Goal: Find specific page/section: Find specific page/section

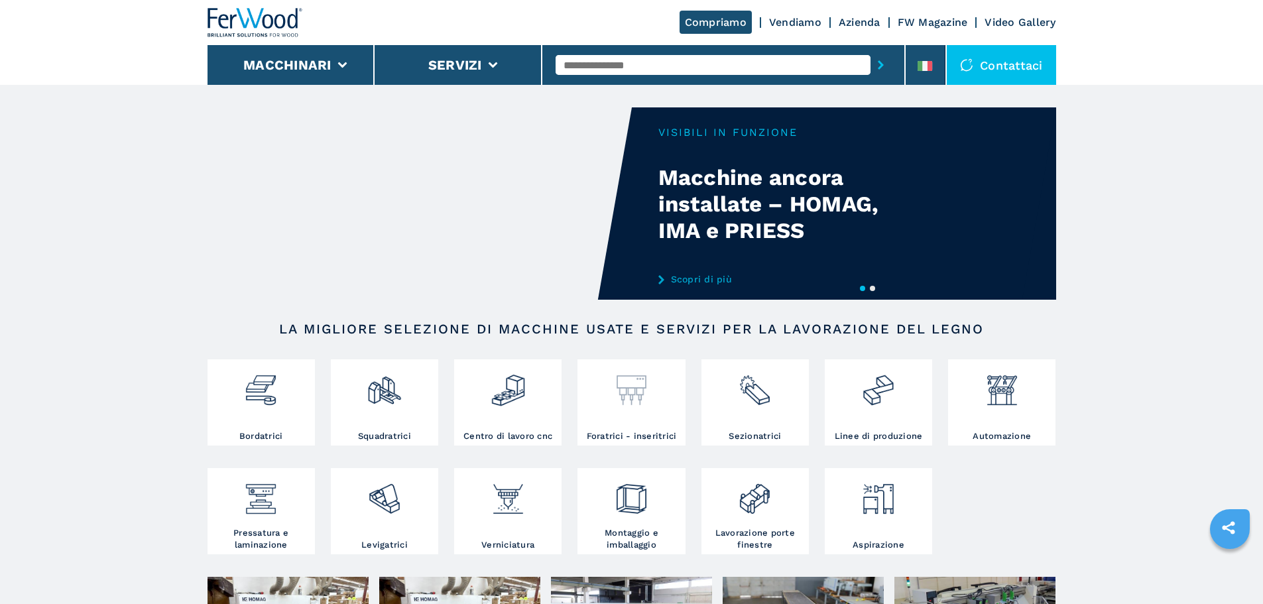
click at [665, 410] on div at bounding box center [631, 397] width 101 height 68
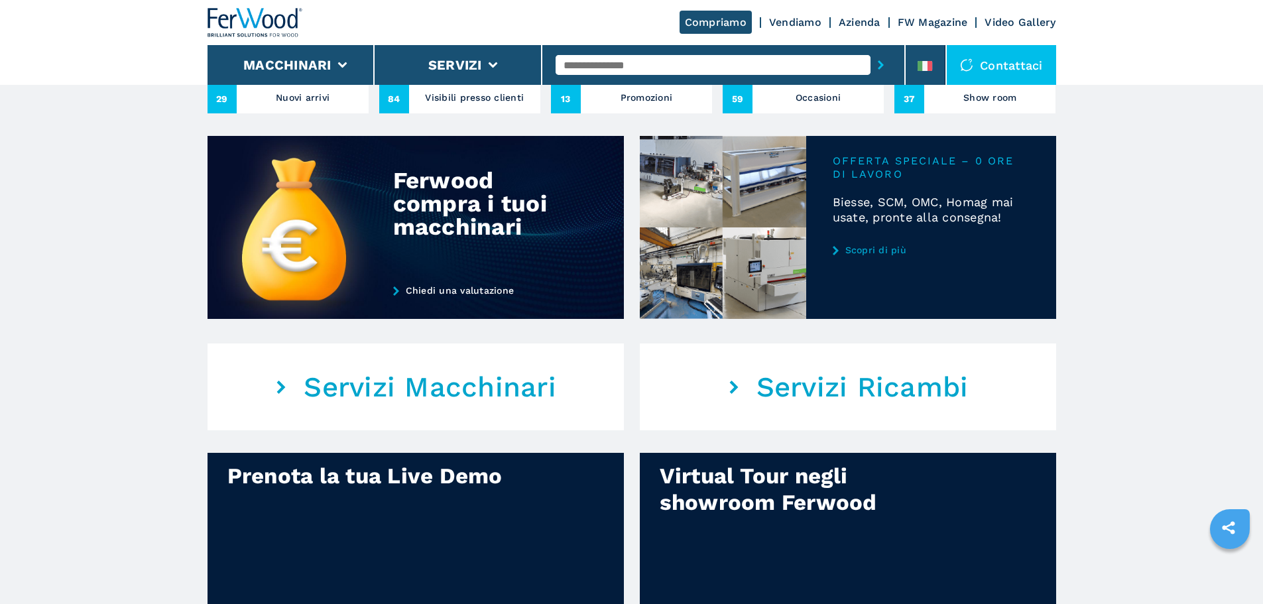
scroll to position [928, 0]
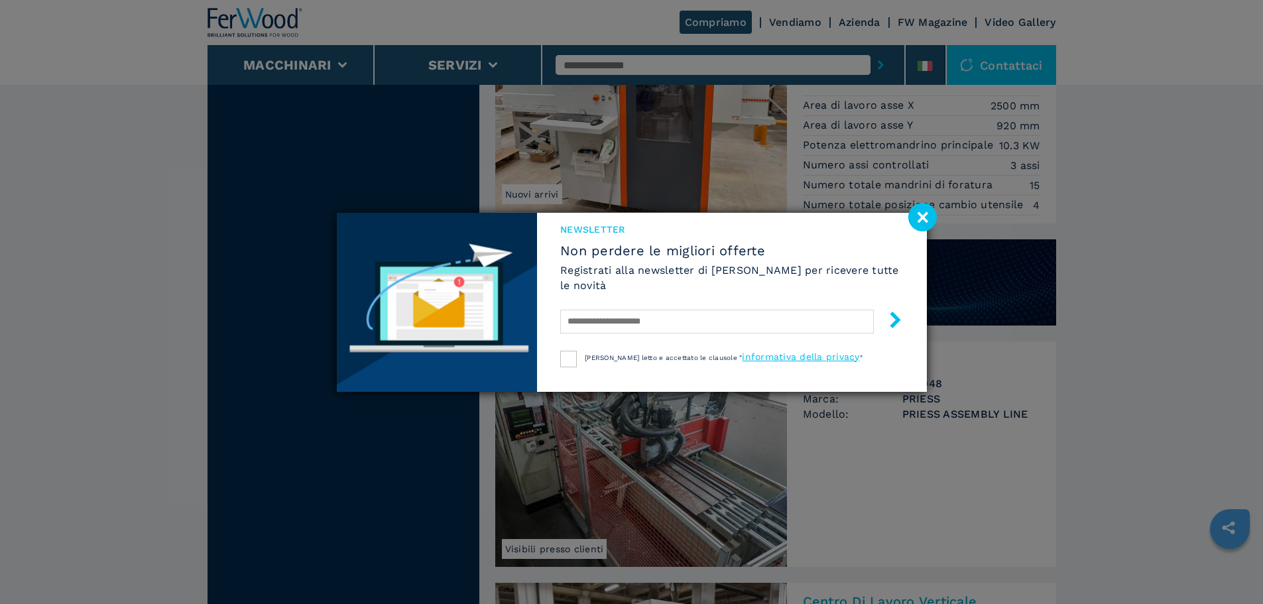
scroll to position [928, 0]
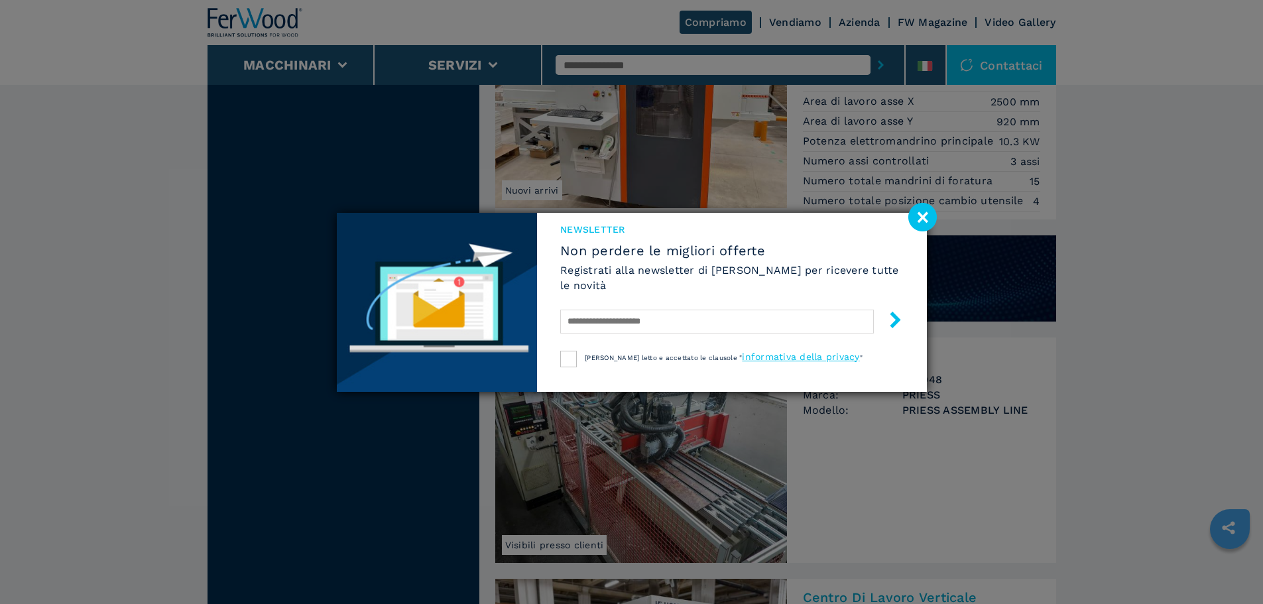
click at [923, 214] on image at bounding box center [922, 217] width 29 height 29
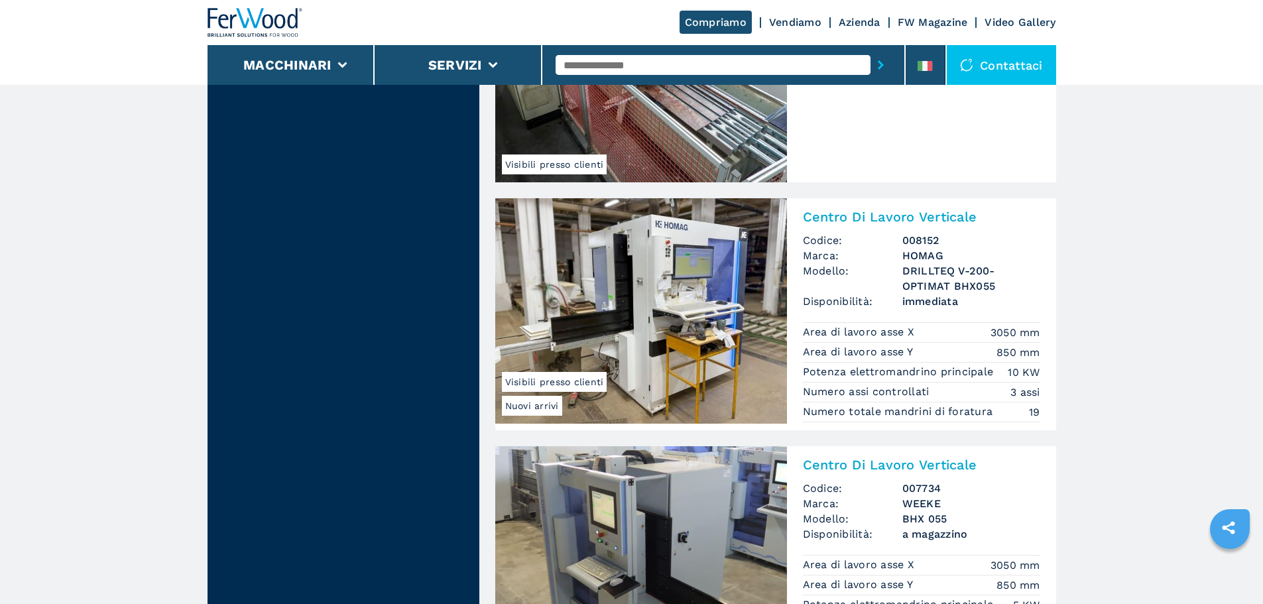
scroll to position [1127, 0]
